Goal: Transaction & Acquisition: Purchase product/service

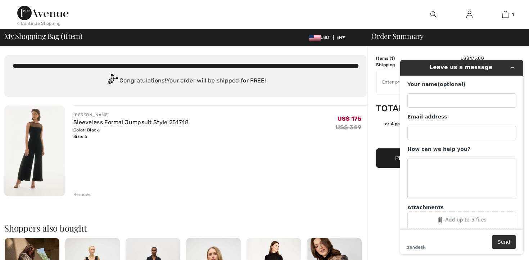
click at [279, 142] on div "[PERSON_NAME] Sleeveless Formal Jumpsuit Style 251748 Color: Black Size: 6 Fina…" at bounding box center [219, 151] width 293 height 92
click at [513, 68] on icon "Minimize widget" at bounding box center [512, 68] width 3 height 0
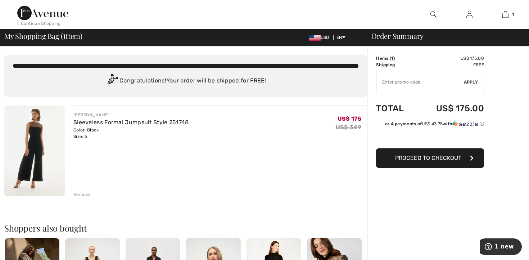
click at [411, 81] on input "TEXT" at bounding box center [419, 82] width 87 height 22
click at [399, 83] on input "TEXT" at bounding box center [419, 82] width 87 height 22
click at [474, 80] on span "Apply" at bounding box center [471, 82] width 14 height 6
type input "WELC0ME10"
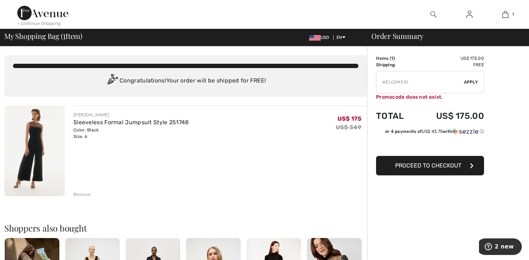
drag, startPoint x: 410, startPoint y: 81, endPoint x: 367, endPoint y: 82, distance: 42.8
click at [442, 164] on span "Proceed to Checkout" at bounding box center [428, 165] width 66 height 7
